Goal: Task Accomplishment & Management: Manage account settings

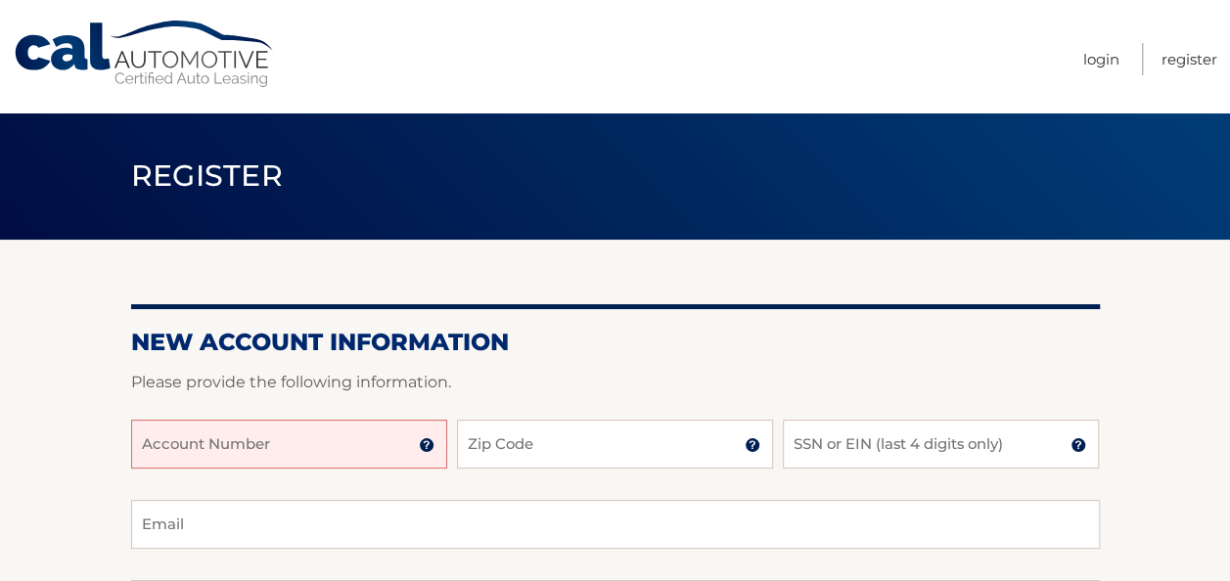
click at [380, 451] on input "Account Number" at bounding box center [289, 444] width 316 height 49
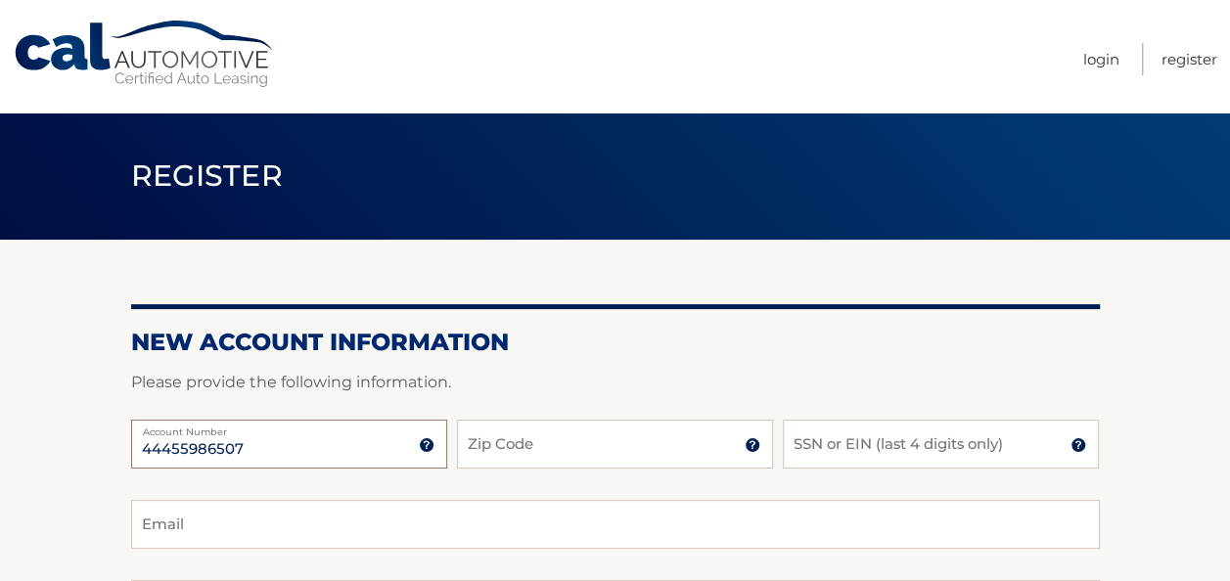
type input "44455986507"
type input "07063"
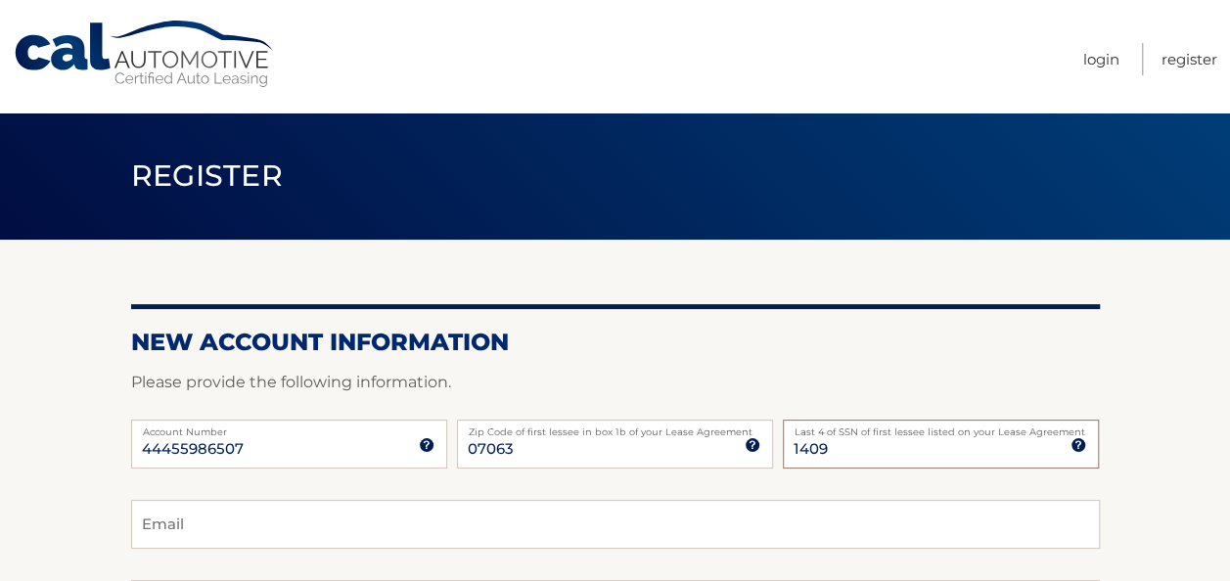
type input "1409"
type input "[EMAIL_ADDRESS][DOMAIN_NAME]"
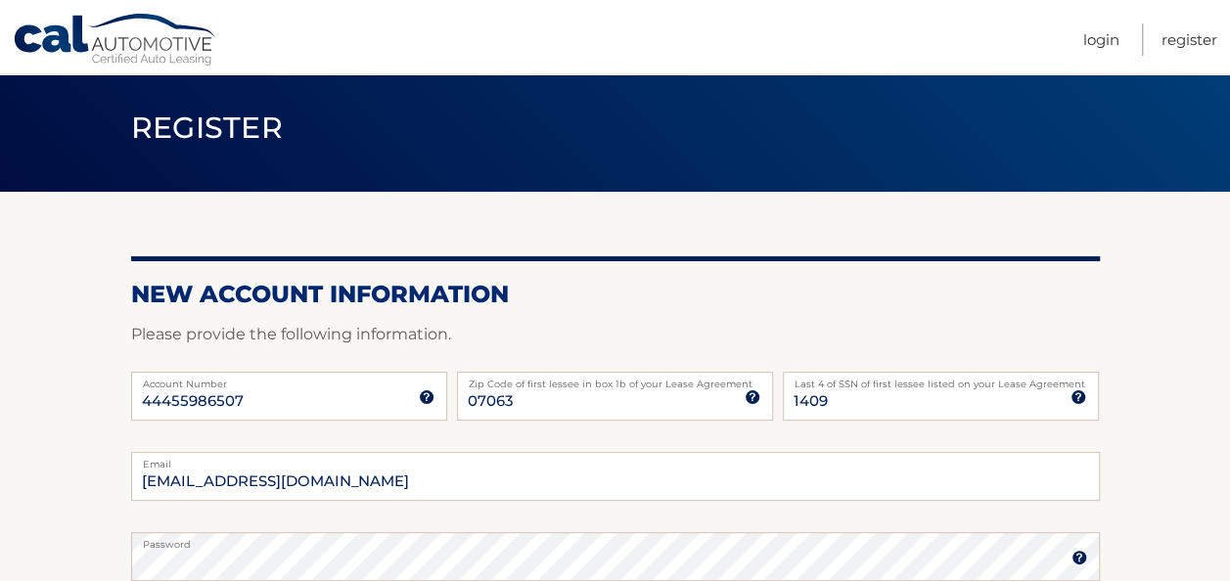
scroll to position [394, 0]
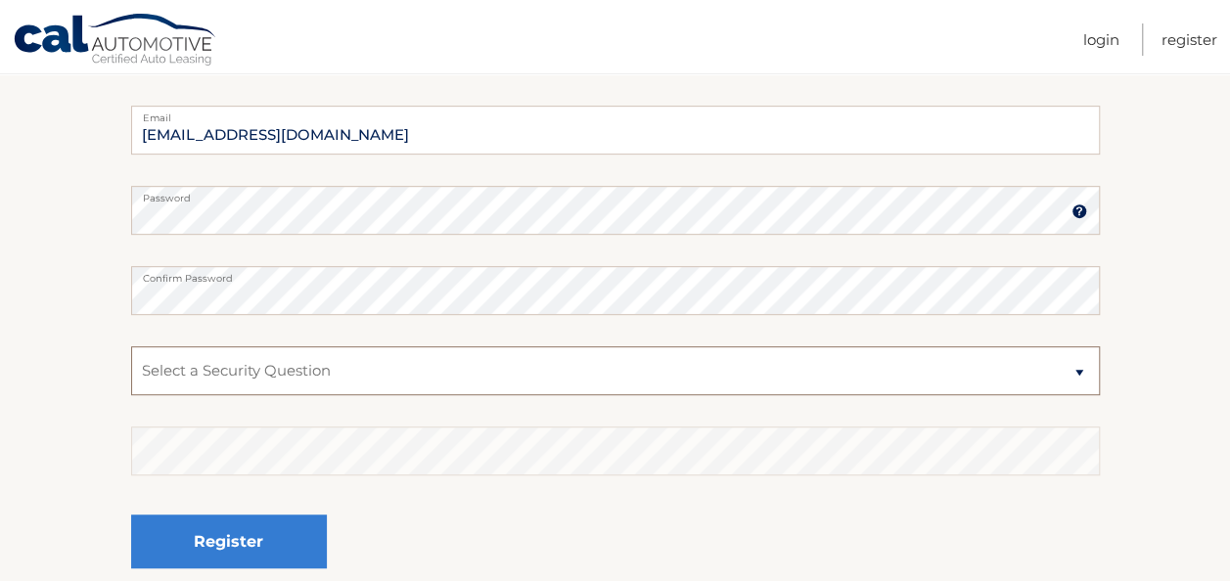
click at [410, 381] on select "Select a Security Question What was the name of your elementary school? What is…" at bounding box center [615, 370] width 969 height 49
select select "4"
click at [131, 346] on select "Select a Security Question What was the name of your elementary school? What is…" at bounding box center [615, 370] width 969 height 49
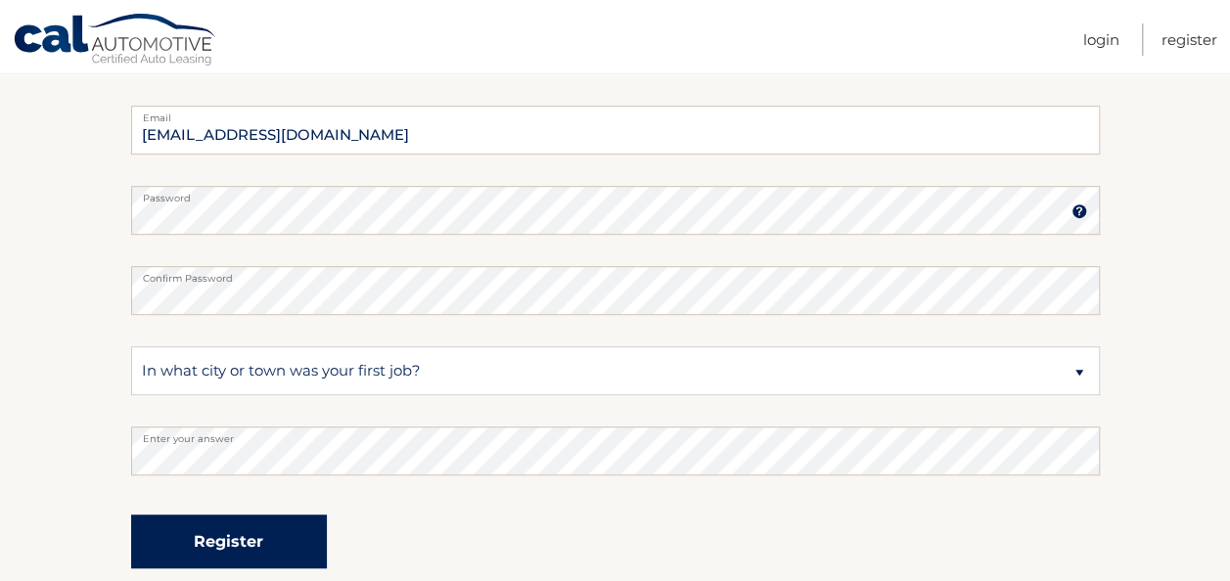
click at [253, 534] on button "Register" at bounding box center [229, 542] width 196 height 54
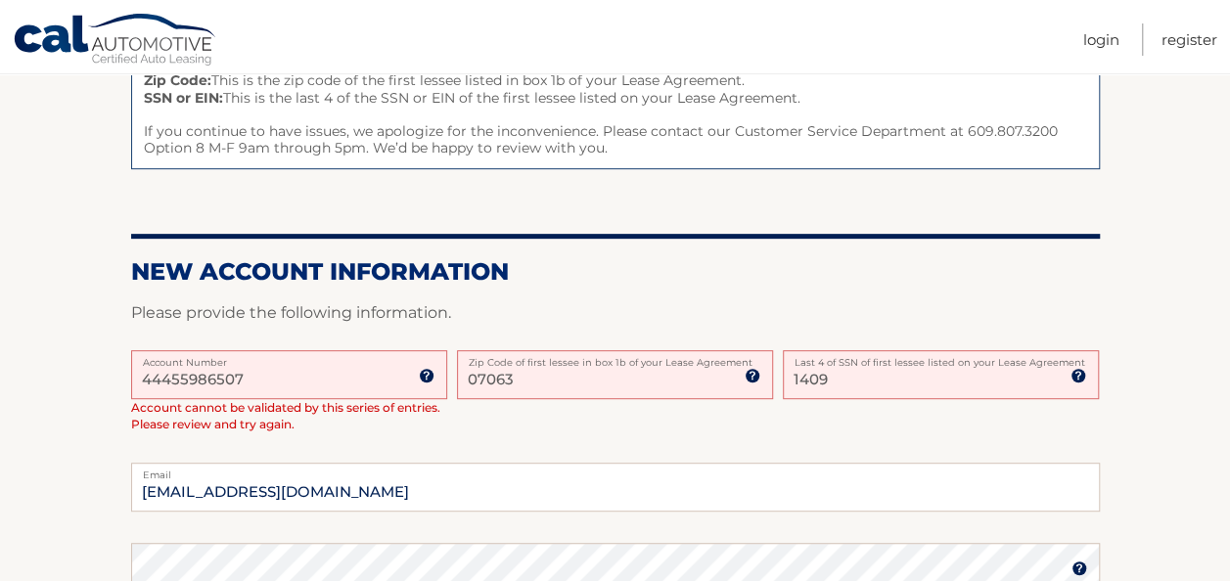
scroll to position [309, 0]
drag, startPoint x: 851, startPoint y: 390, endPoint x: 720, endPoint y: 388, distance: 131.2
click at [720, 388] on div "44455986507 Account Number 11 digit account number provided on your coupon book…" at bounding box center [615, 406] width 969 height 114
type input "2141"
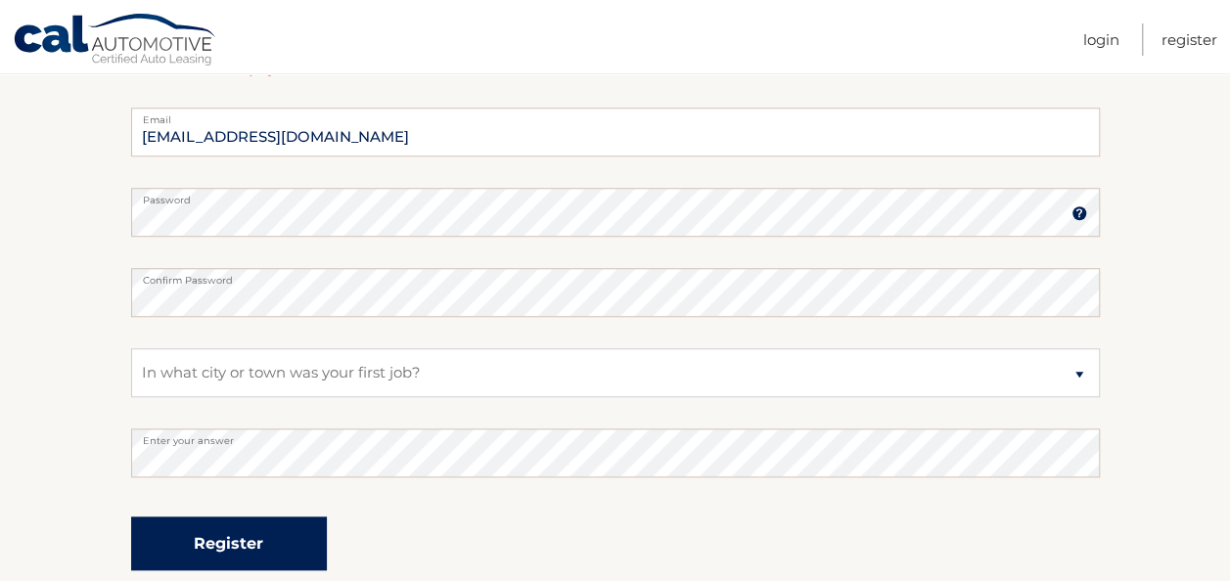
click at [247, 538] on button "Register" at bounding box center [229, 544] width 196 height 54
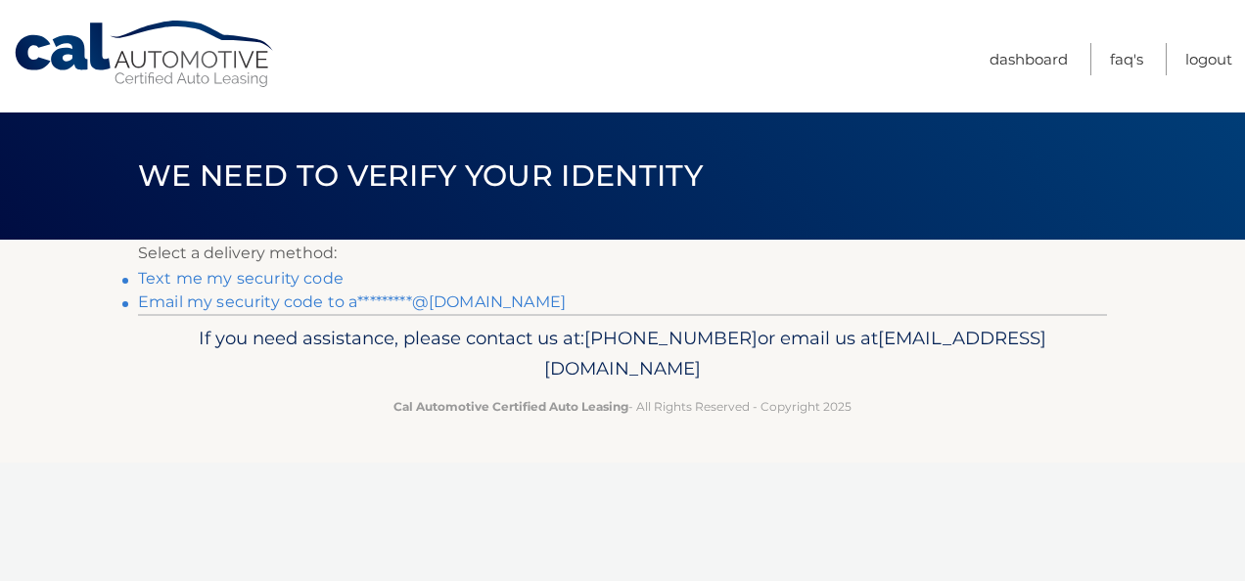
click at [264, 279] on link "Text me my security code" at bounding box center [241, 278] width 206 height 19
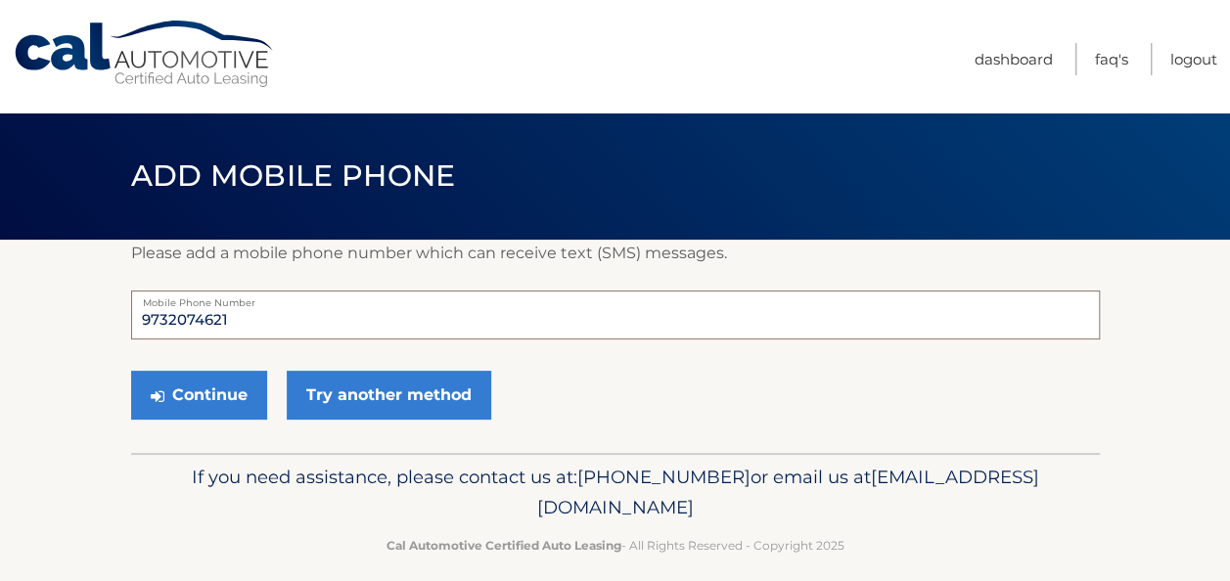
drag, startPoint x: 253, startPoint y: 315, endPoint x: 55, endPoint y: 351, distance: 201.0
click at [55, 351] on section "Please add a mobile phone number which can receive text (SMS) messages. 9732074…" at bounding box center [615, 346] width 1230 height 213
drag, startPoint x: 273, startPoint y: 316, endPoint x: -4, endPoint y: 325, distance: 277.1
click at [0, 325] on html "Cal Automotive Menu Dashboard FAQ's Logout ×" at bounding box center [615, 290] width 1230 height 581
type input "7329832928"
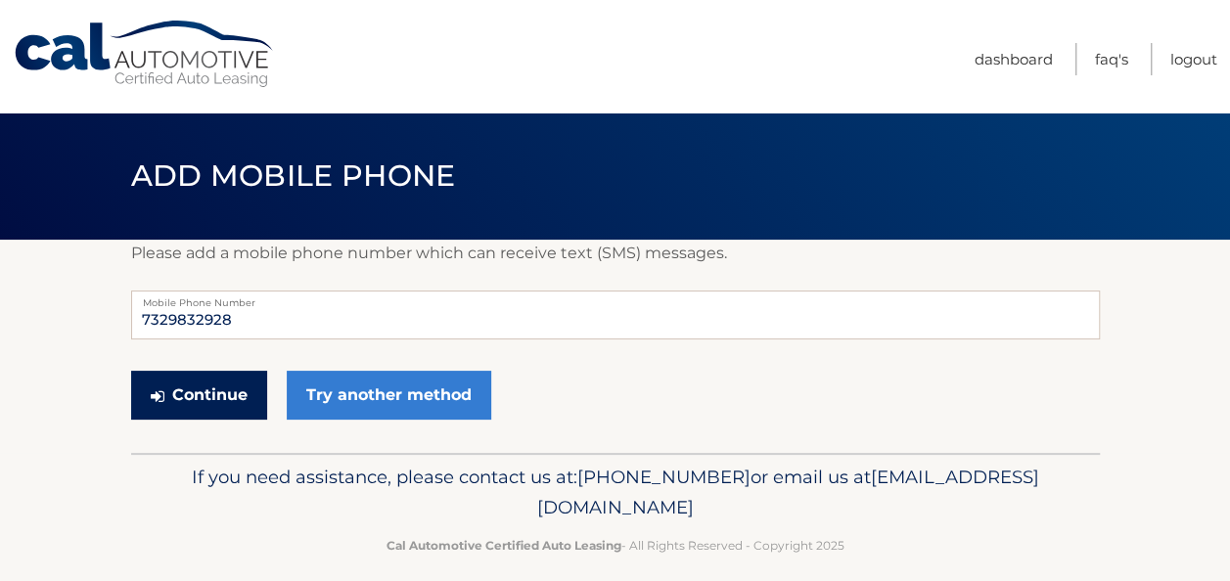
click at [199, 395] on button "Continue" at bounding box center [199, 395] width 136 height 49
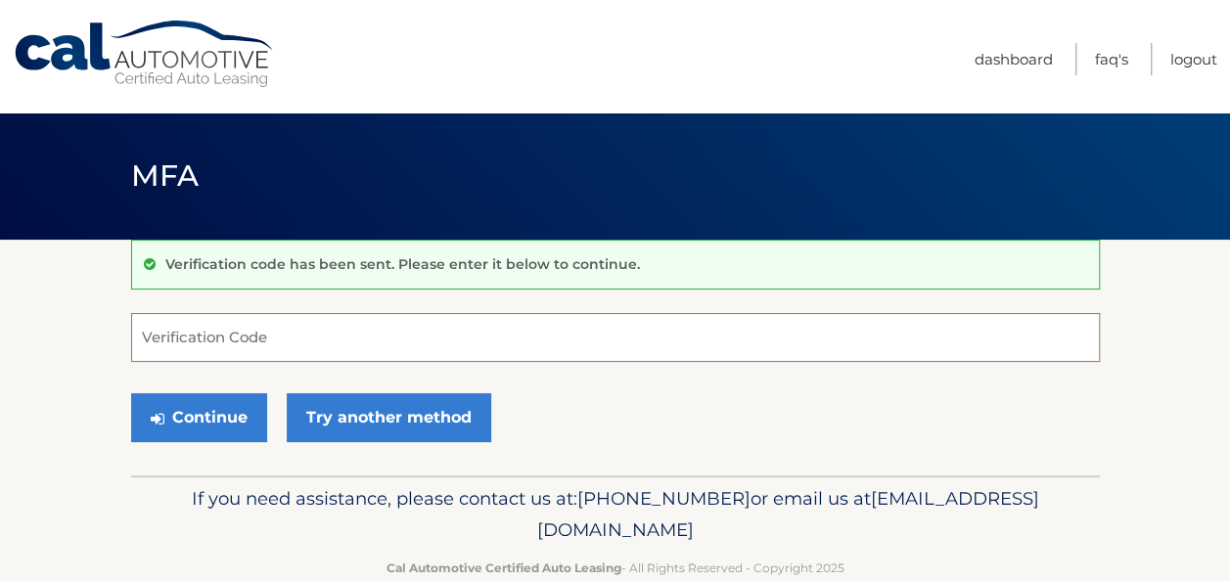
click at [244, 337] on input "Verification Code" at bounding box center [615, 337] width 969 height 49
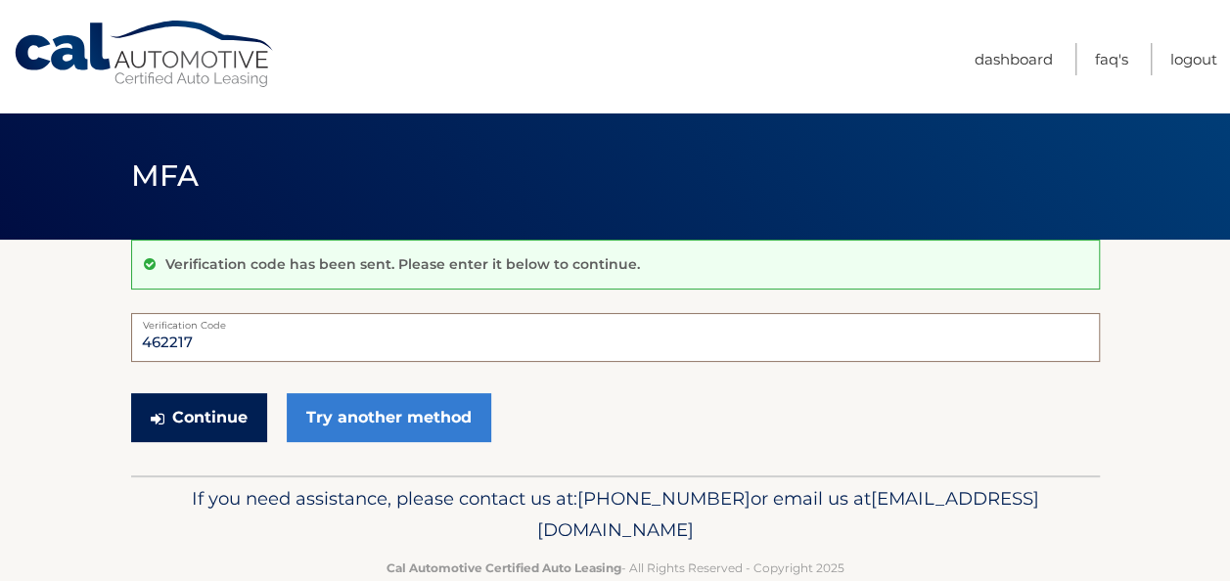
type input "462217"
click at [178, 413] on button "Continue" at bounding box center [199, 417] width 136 height 49
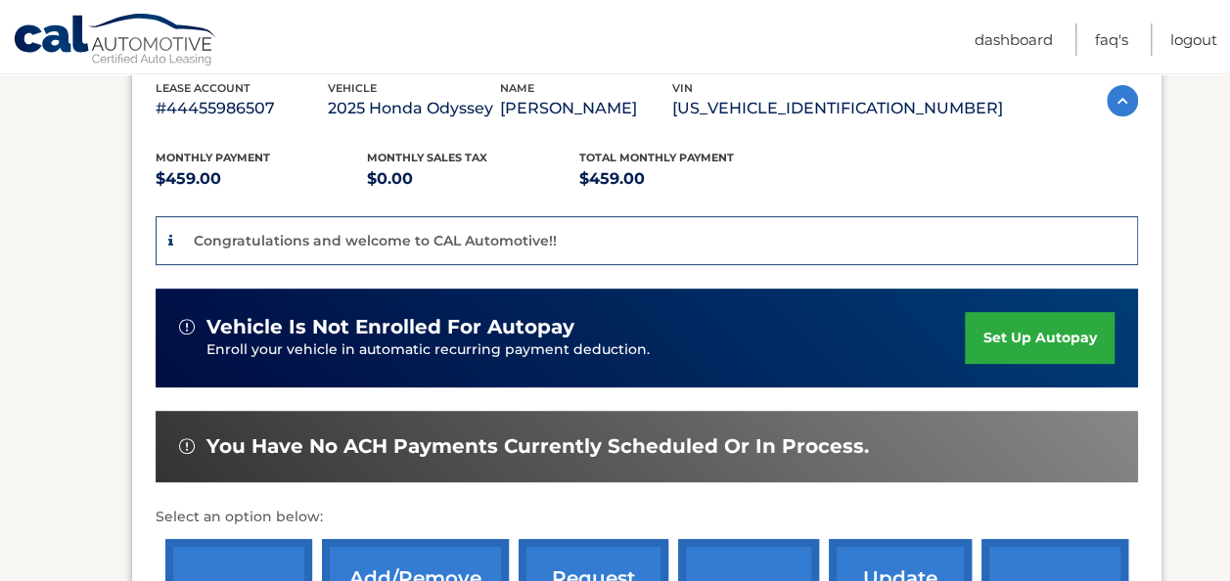
scroll to position [374, 0]
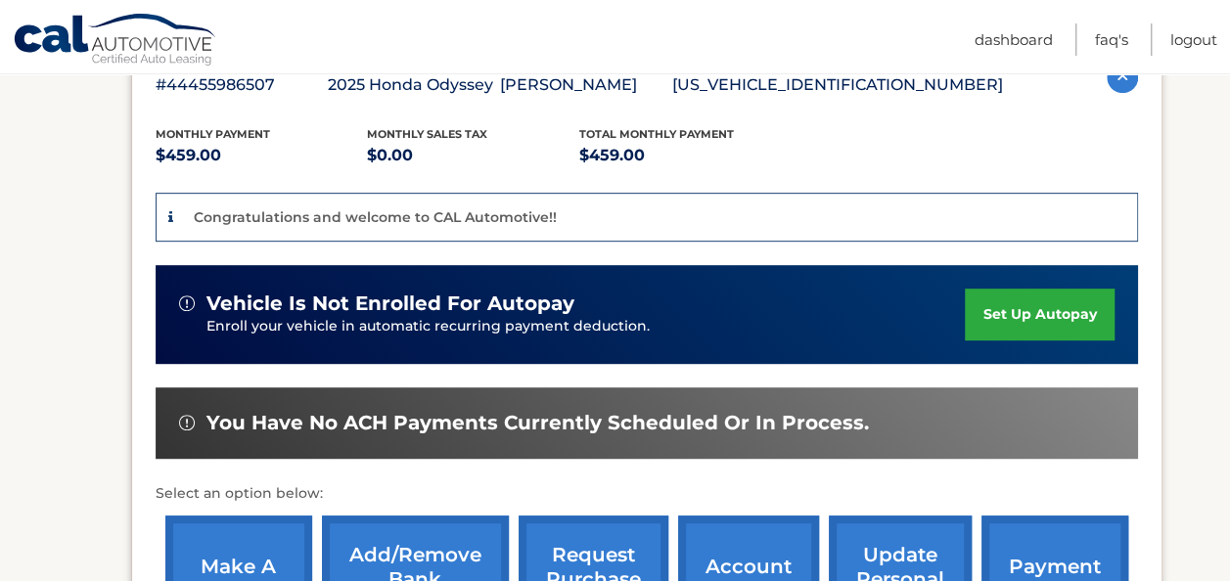
click at [1047, 312] on link "set up autopay" at bounding box center [1039, 315] width 149 height 52
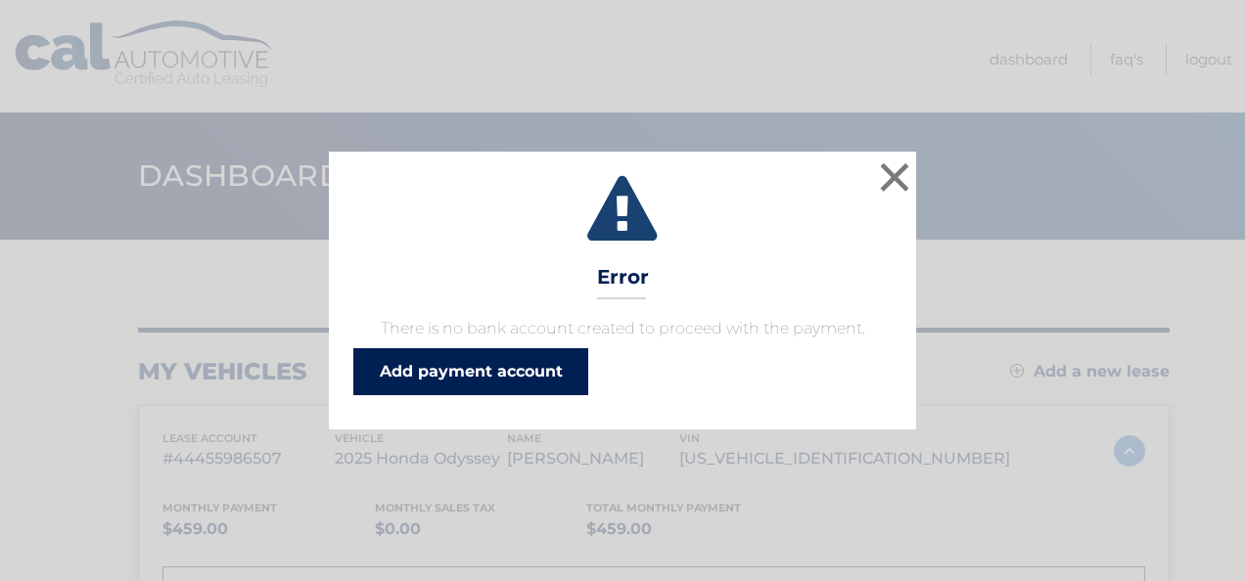
click at [497, 372] on link "Add payment account" at bounding box center [470, 371] width 235 height 47
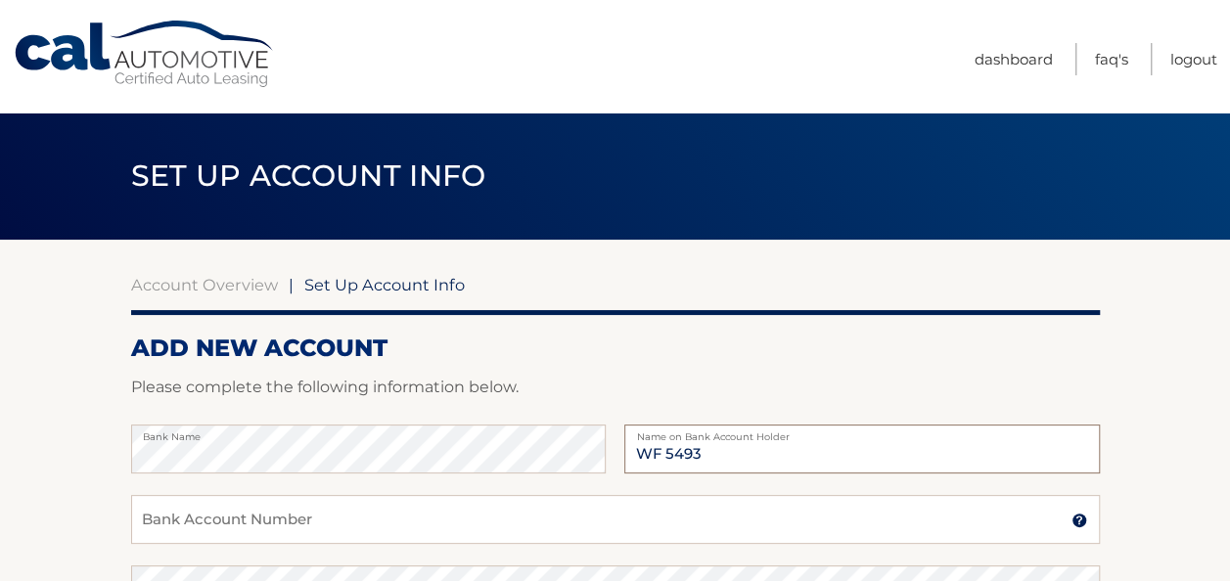
type input "WF 5493"
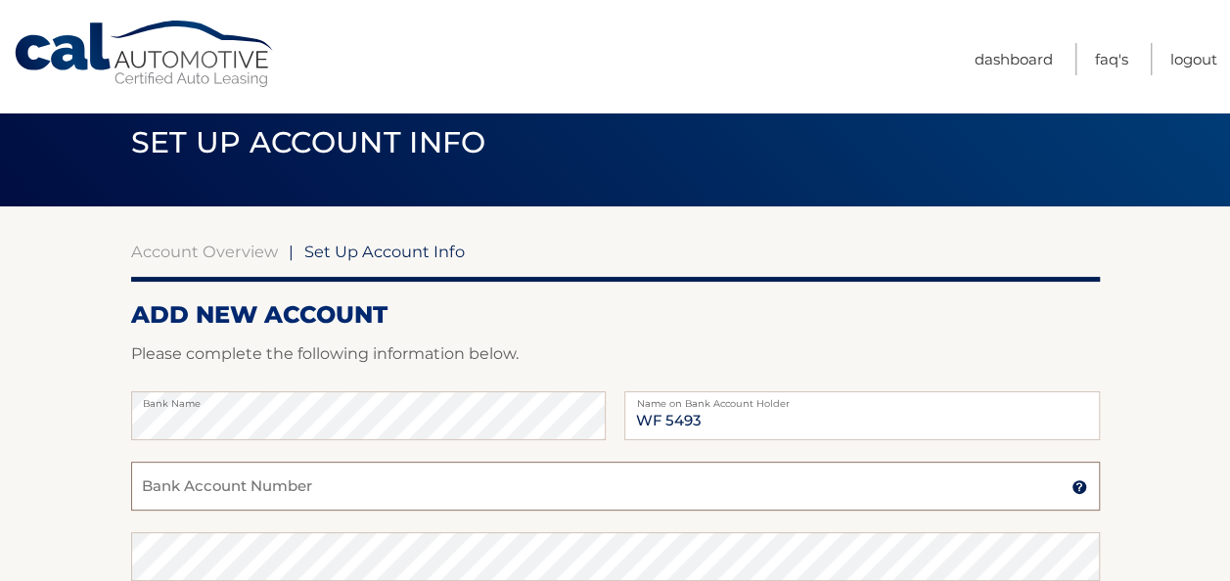
click at [275, 491] on input "Bank Account Number" at bounding box center [615, 486] width 969 height 49
type input "9804155043"
click at [696, 417] on input "WF 5493" at bounding box center [861, 415] width 475 height 49
type input "WF 5043"
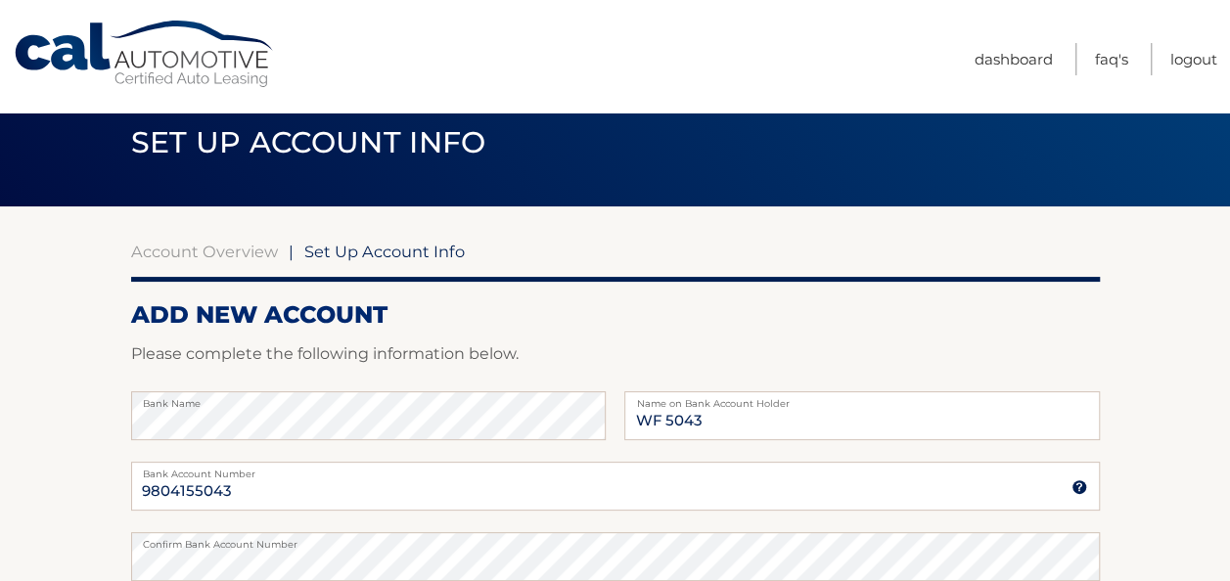
scroll to position [441, 0]
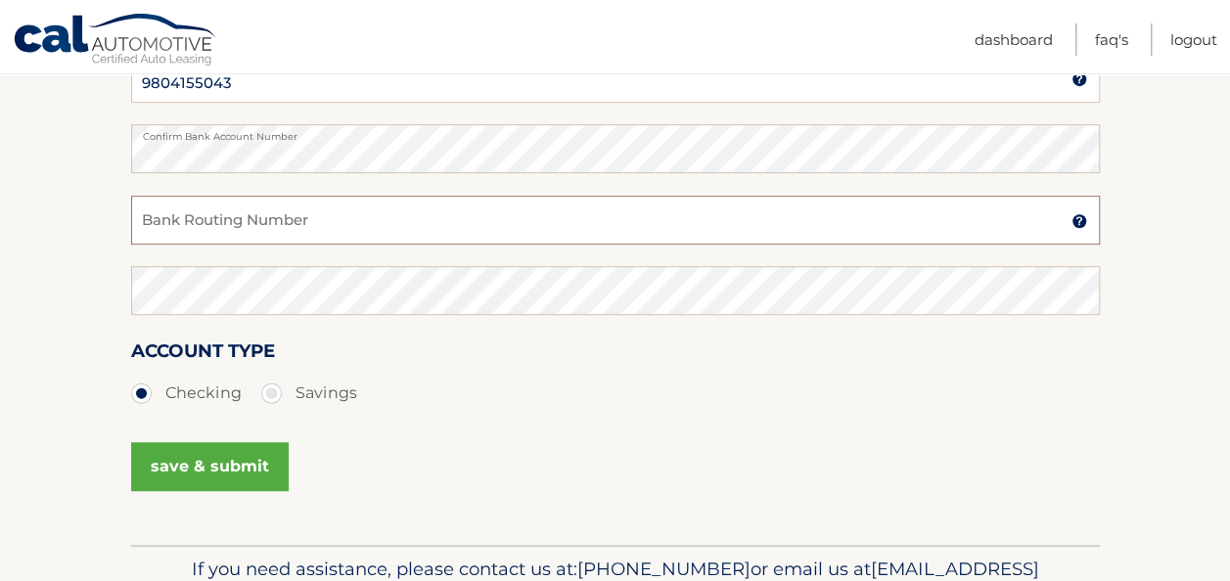
click at [315, 211] on input "Bank Routing Number" at bounding box center [615, 220] width 969 height 49
type input "021200025"
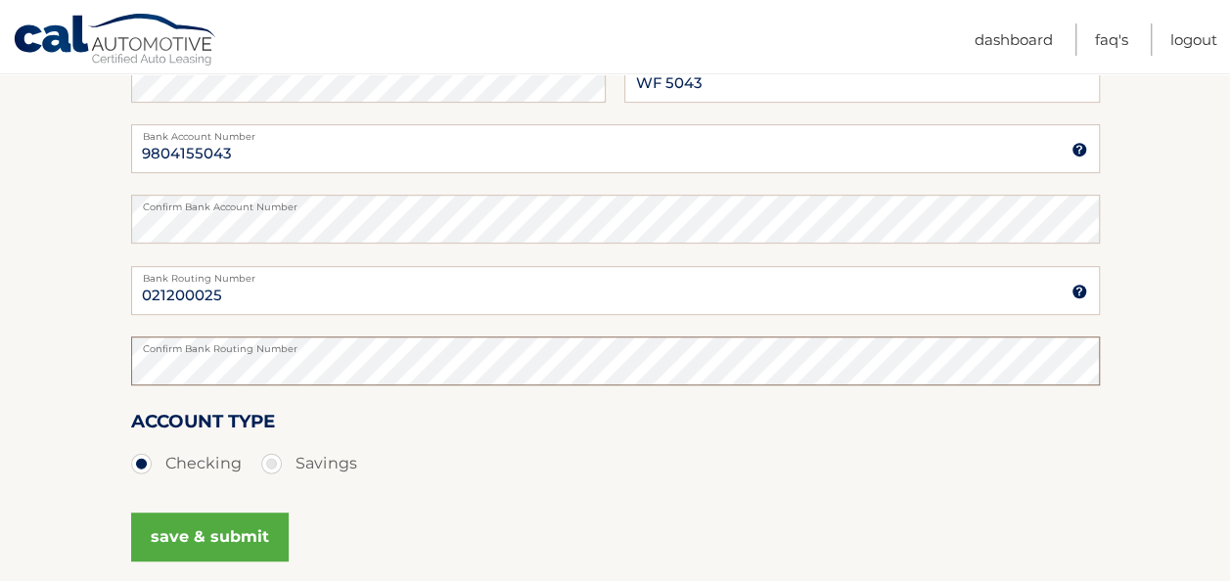
scroll to position [372, 0]
click at [37, 374] on section "Account Overview | Set Up Account Info ADD NEW ACCOUNT Please complete the foll…" at bounding box center [615, 241] width 1230 height 747
click at [217, 535] on button "save & submit" at bounding box center [210, 536] width 158 height 49
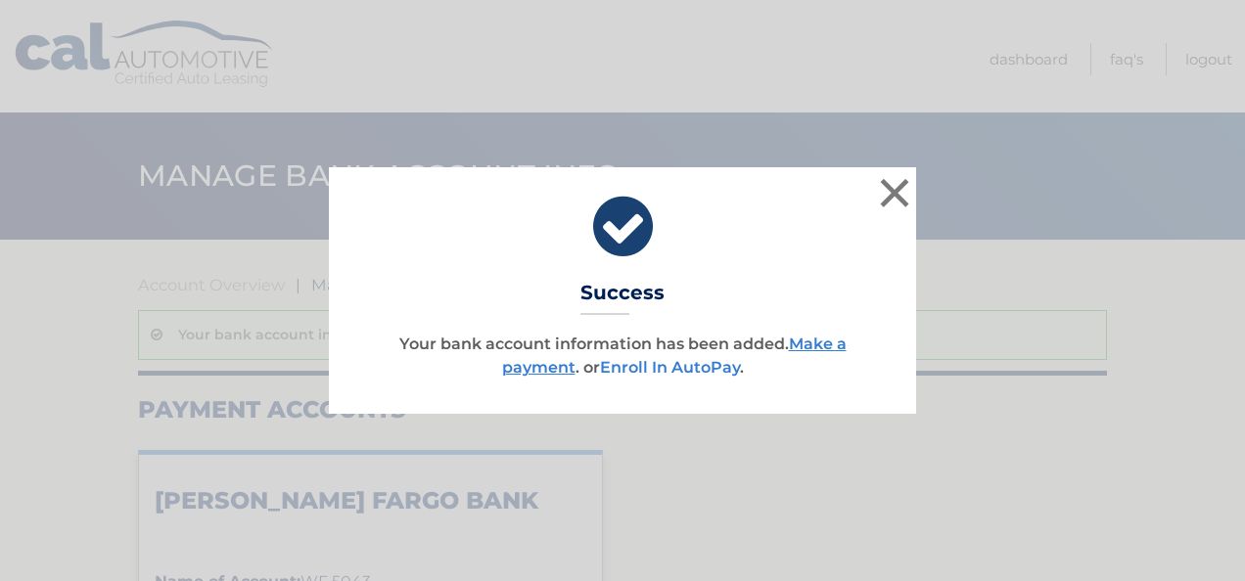
click at [703, 368] on link "Enroll In AutoPay" at bounding box center [670, 367] width 140 height 19
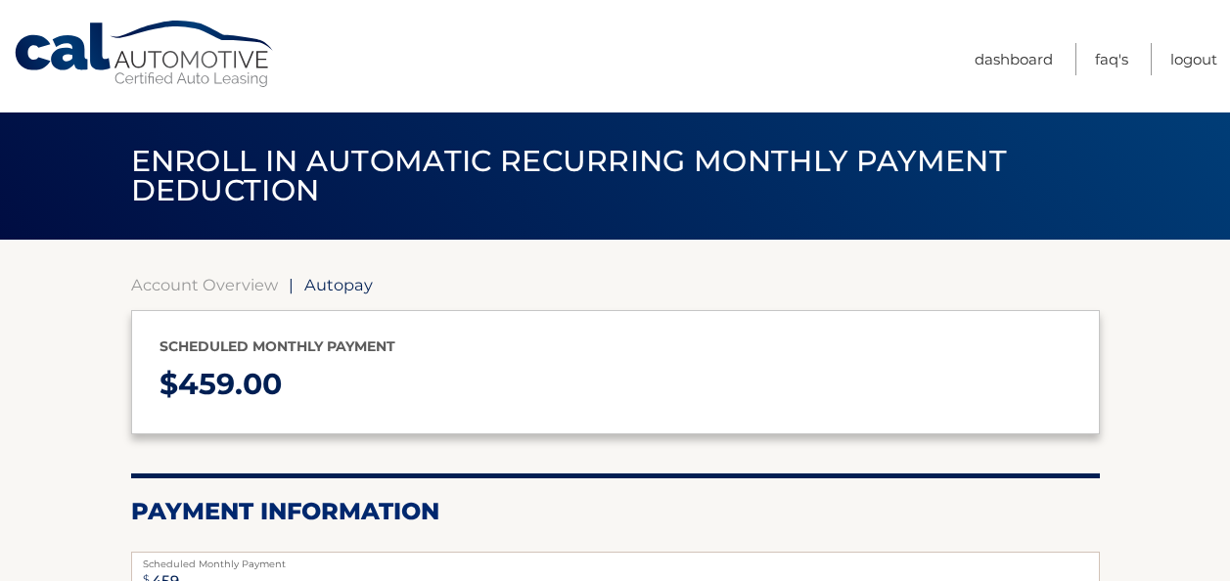
select select "OWJiY2U3Y2UtNmUwMy00ZjE5LThjYjctOTg3ODVmNWE0ZTUx"
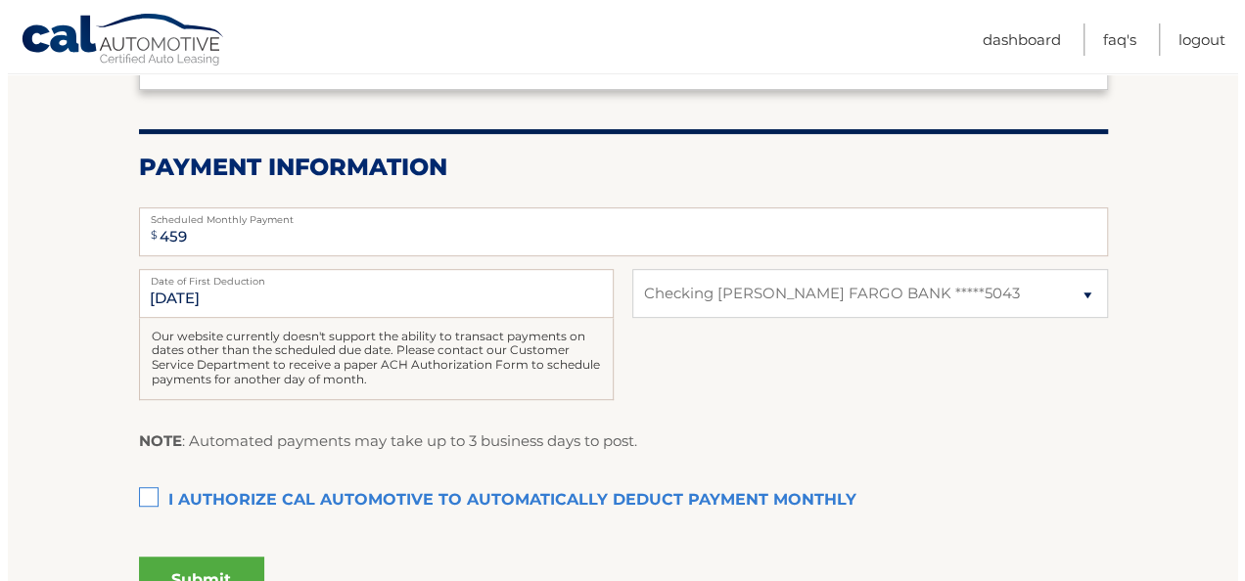
scroll to position [398, 0]
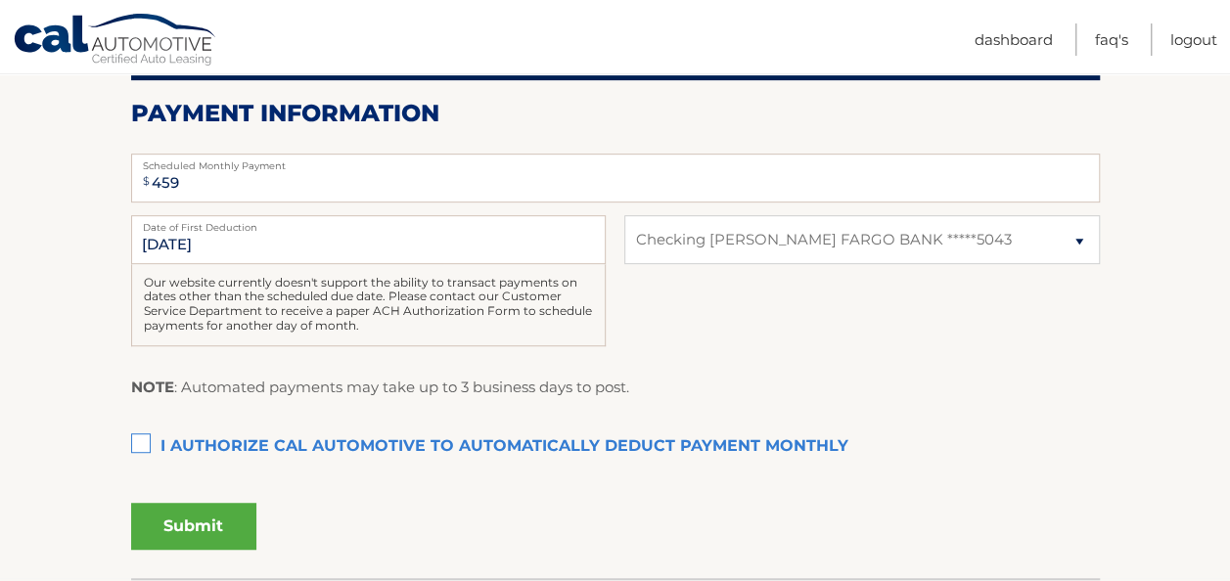
click at [141, 446] on label "I authorize cal automotive to automatically deduct payment monthly This checkbo…" at bounding box center [615, 447] width 969 height 39
click at [0, 0] on input "I authorize cal automotive to automatically deduct payment monthly This checkbo…" at bounding box center [0, 0] width 0 height 0
click at [202, 529] on button "Submit" at bounding box center [193, 526] width 125 height 47
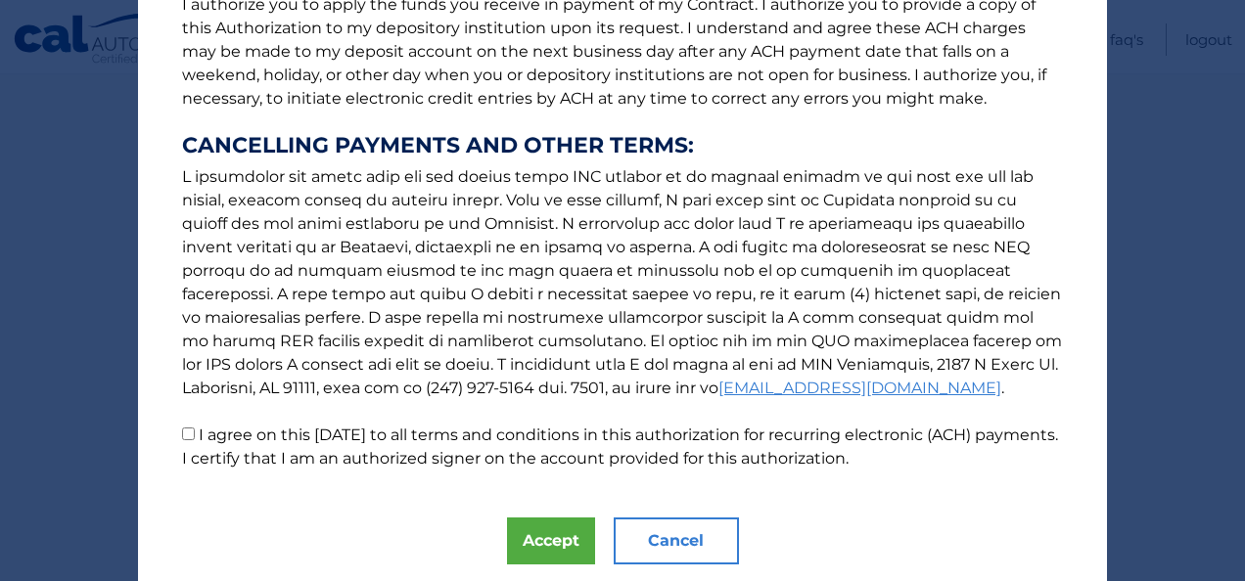
scroll to position [343, 0]
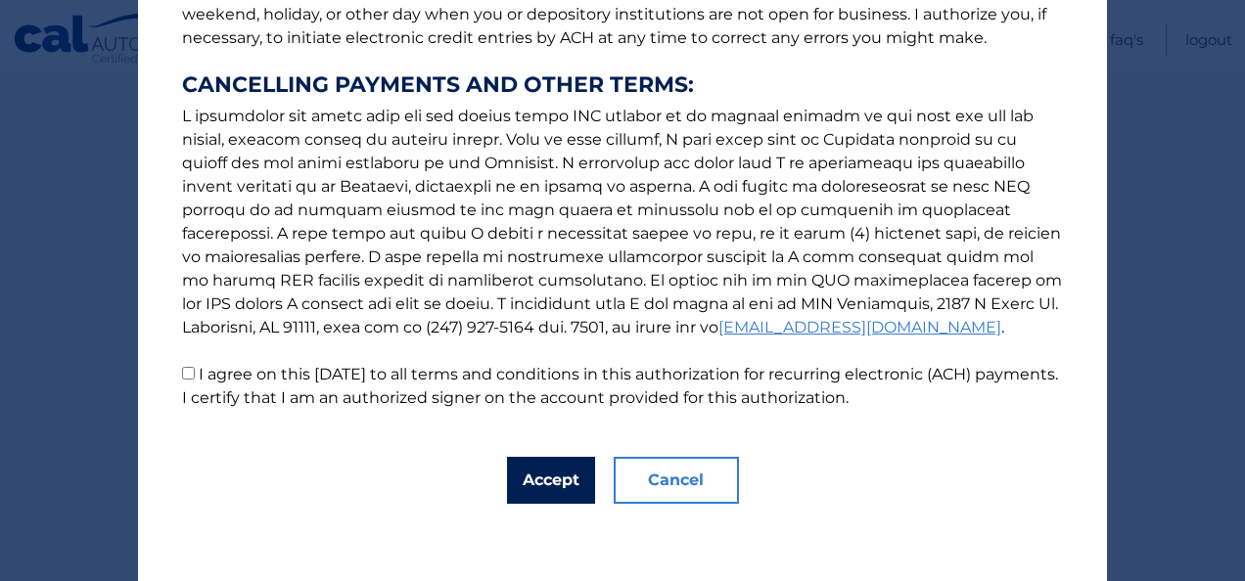
click at [562, 476] on button "Accept" at bounding box center [551, 480] width 88 height 47
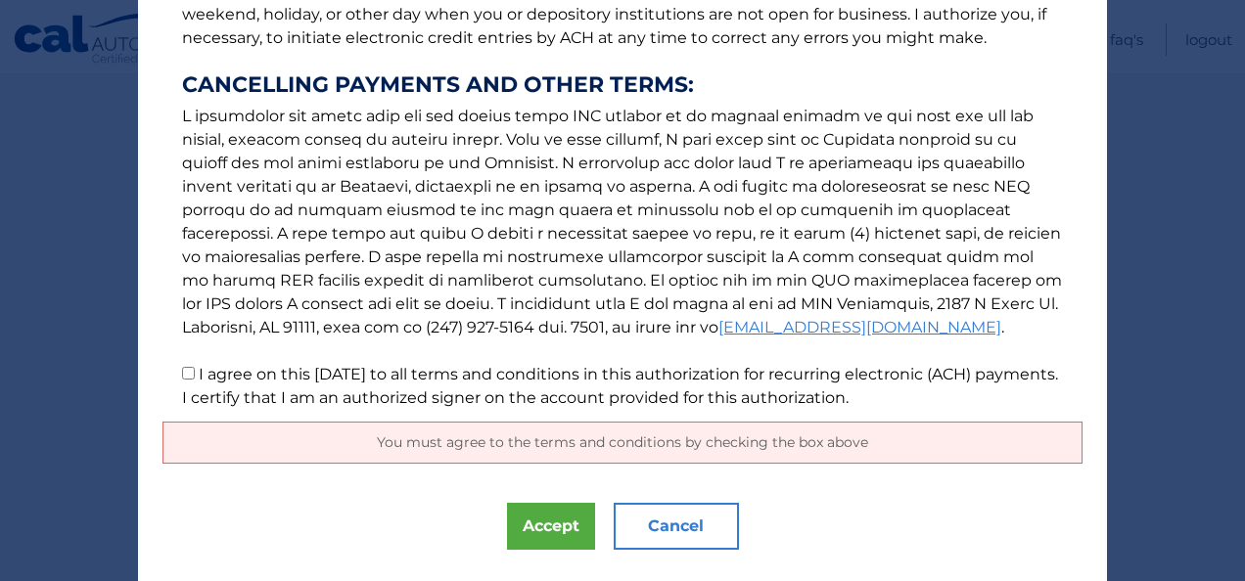
click at [185, 376] on input "I agree on this 08/28/2025 to all terms and conditions in this authorization fo…" at bounding box center [188, 373] width 13 height 13
checkbox input "true"
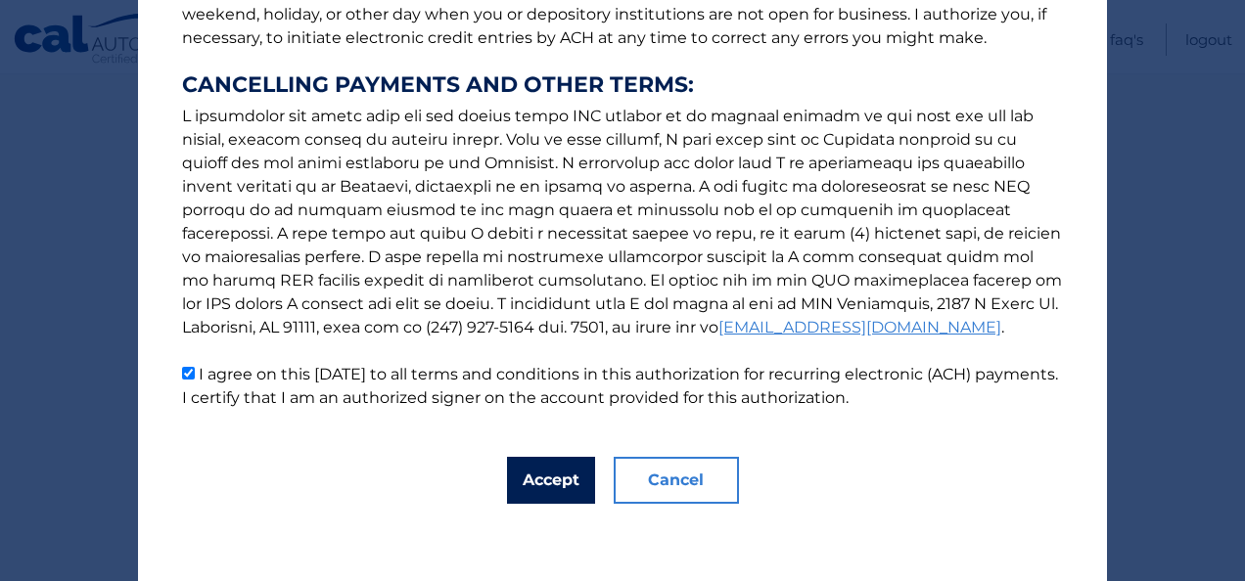
click at [527, 475] on button "Accept" at bounding box center [551, 480] width 88 height 47
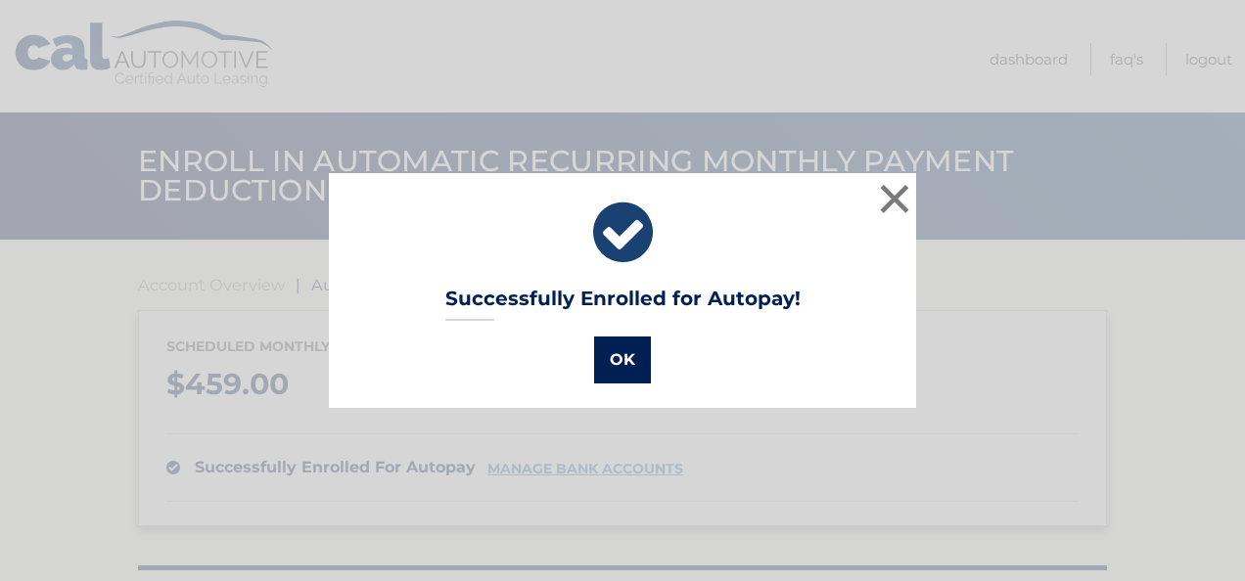
click at [626, 361] on button "OK" at bounding box center [622, 360] width 57 height 47
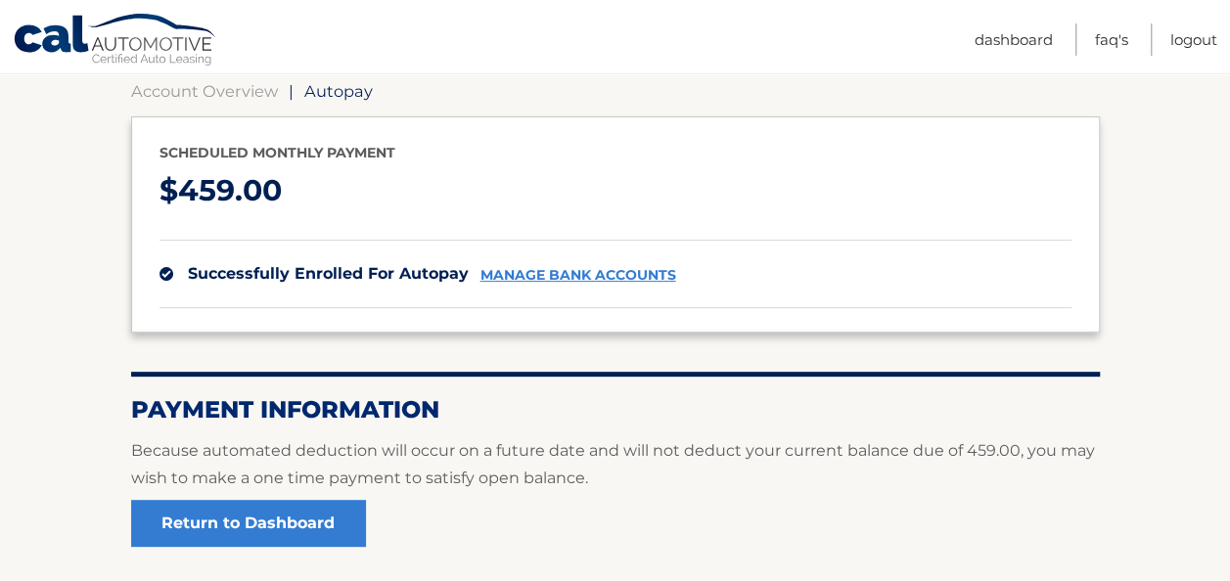
scroll to position [191, 0]
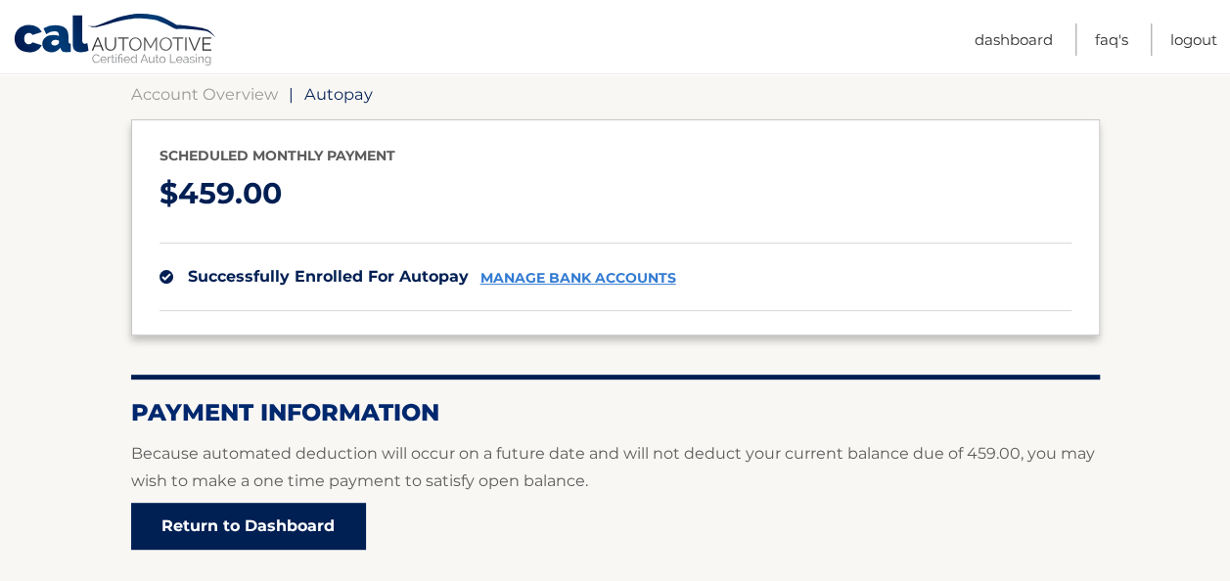
click at [298, 522] on link "Return to Dashboard" at bounding box center [248, 526] width 235 height 47
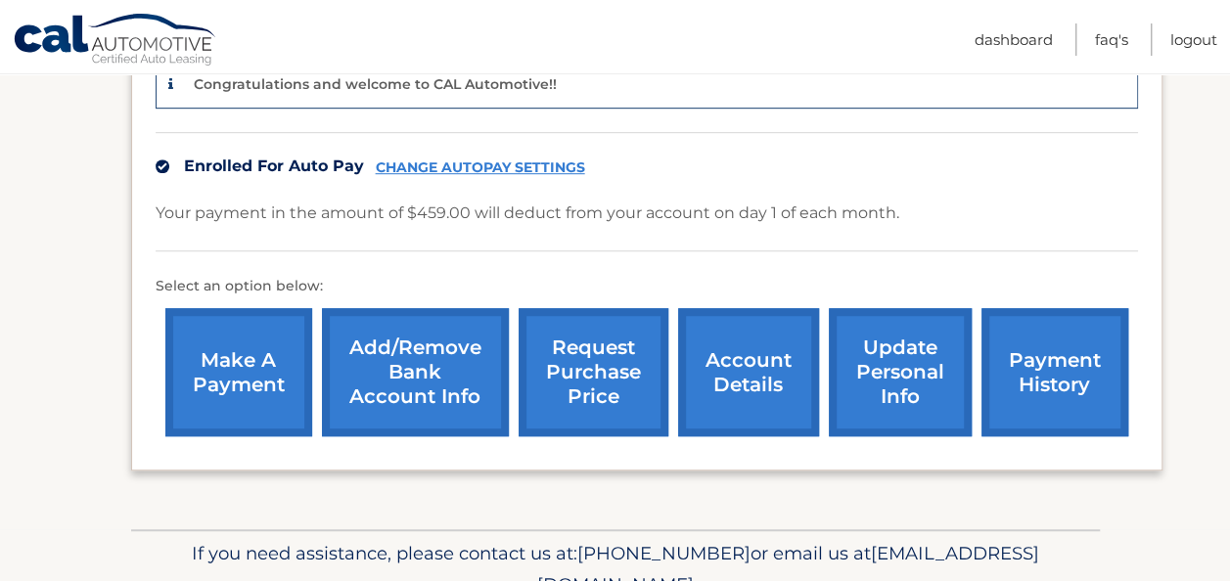
scroll to position [511, 0]
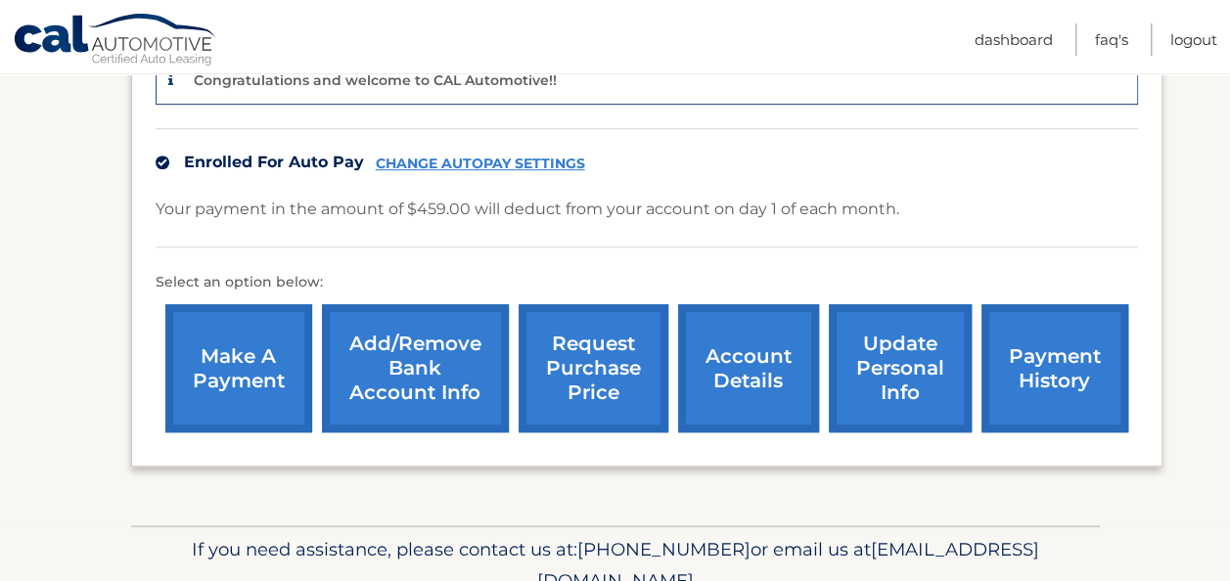
click at [590, 355] on link "request purchase price" at bounding box center [594, 368] width 150 height 128
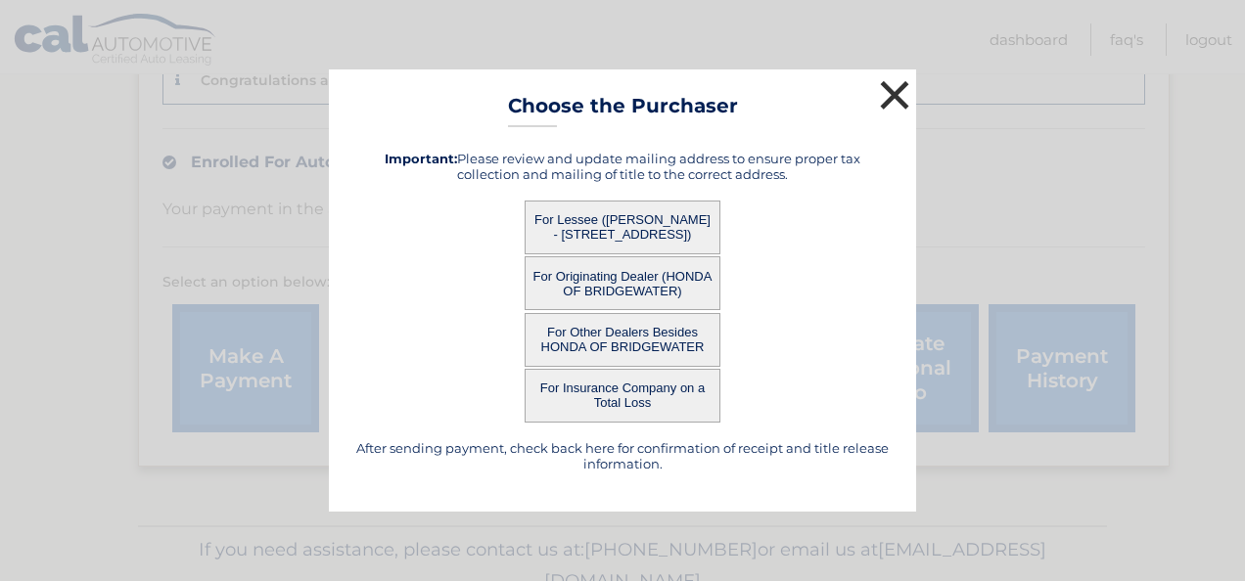
click at [898, 95] on button "×" at bounding box center [894, 94] width 39 height 39
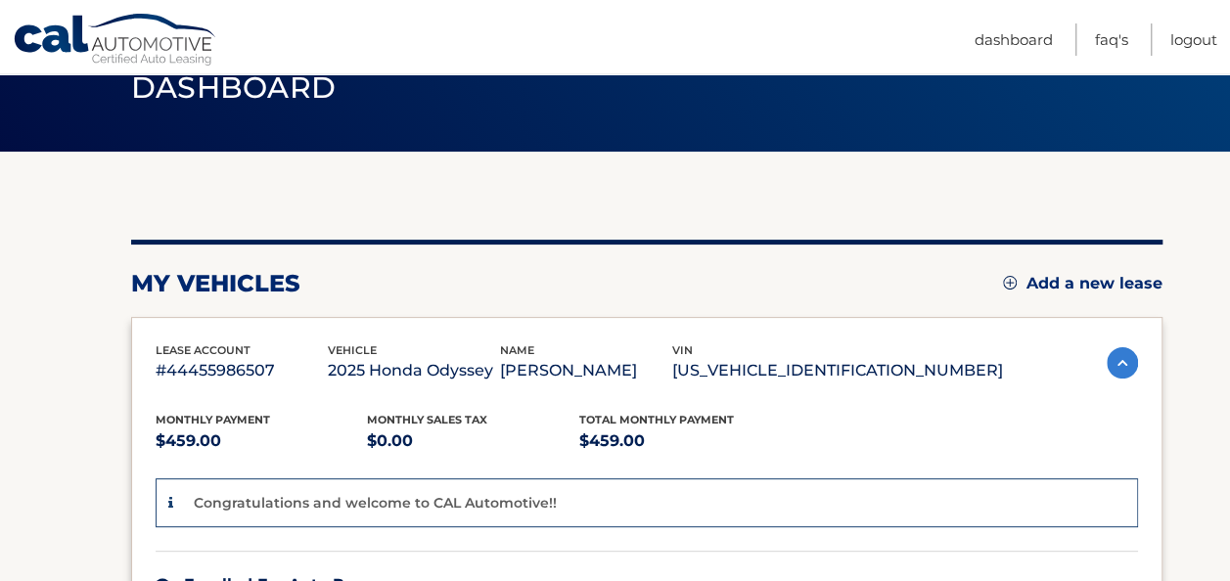
scroll to position [0, 0]
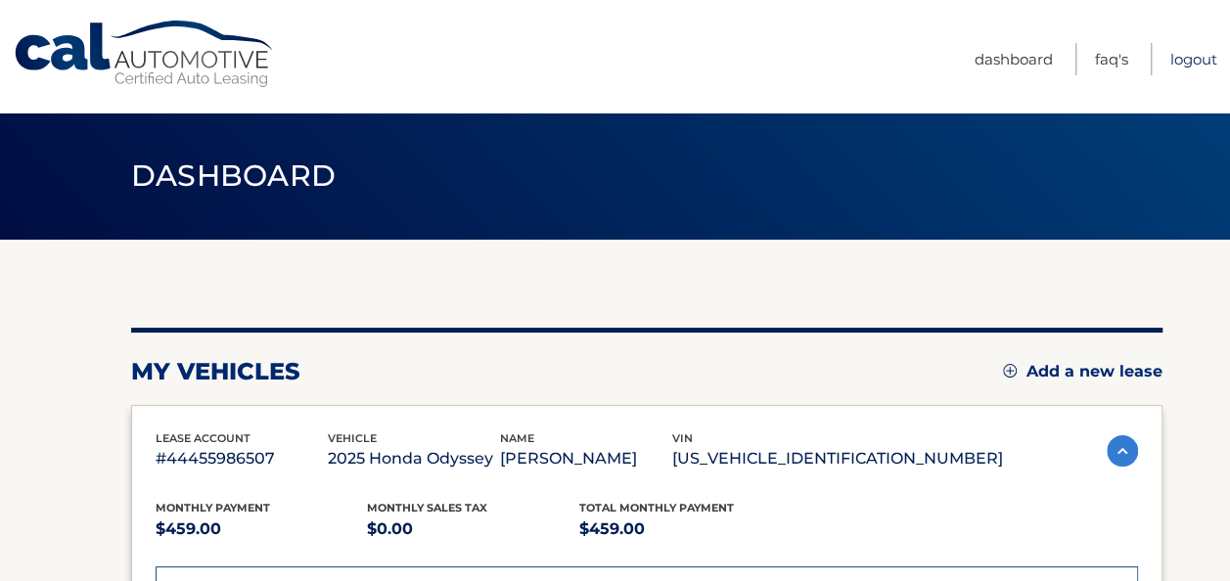
click at [1187, 59] on link "Logout" at bounding box center [1194, 59] width 47 height 32
